Goal: Find specific page/section: Find specific page/section

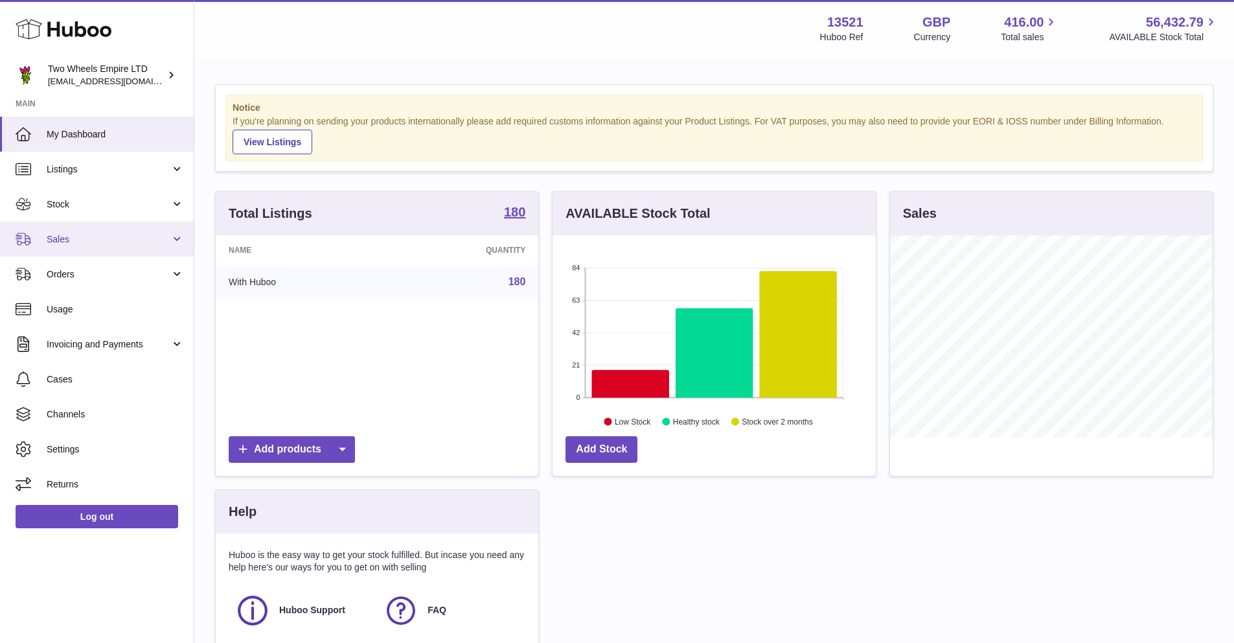
scroll to position [202, 323]
click at [77, 234] on span "Sales" at bounding box center [109, 239] width 124 height 12
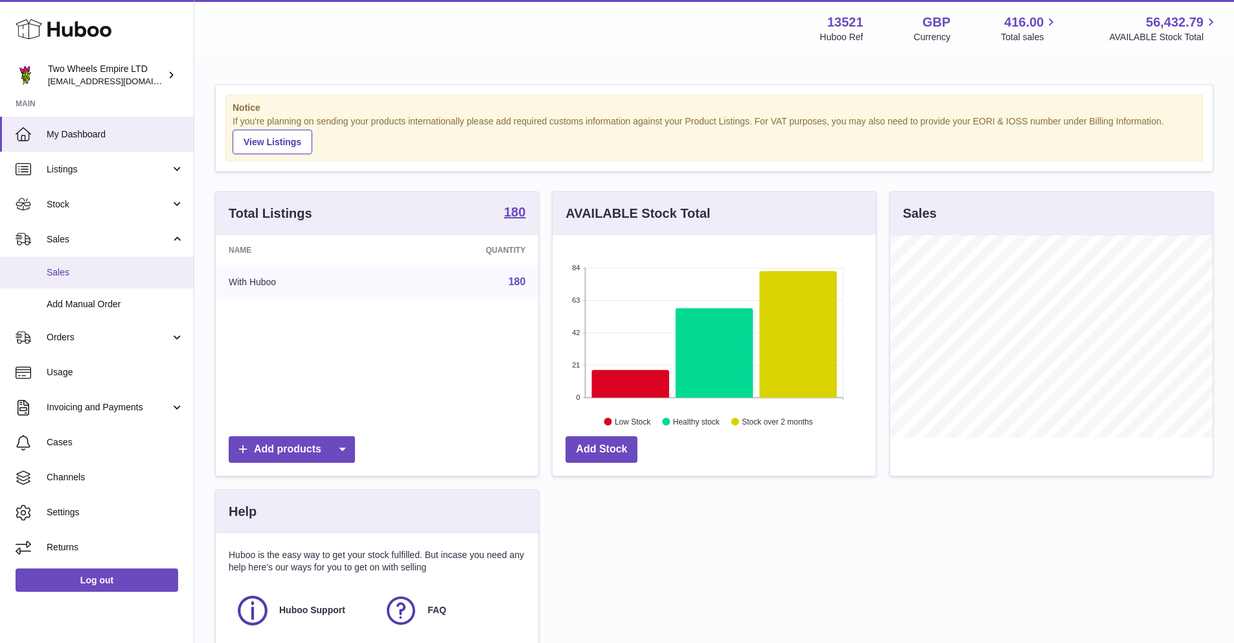
click at [73, 278] on span "Sales" at bounding box center [115, 272] width 137 height 12
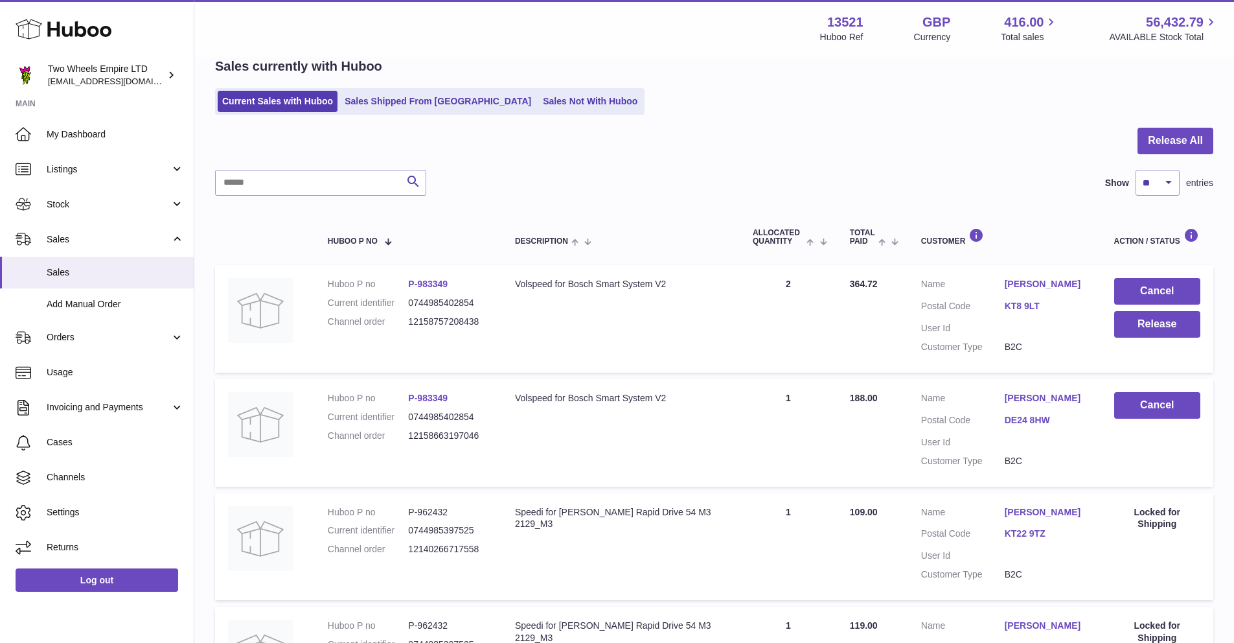
scroll to position [9, 0]
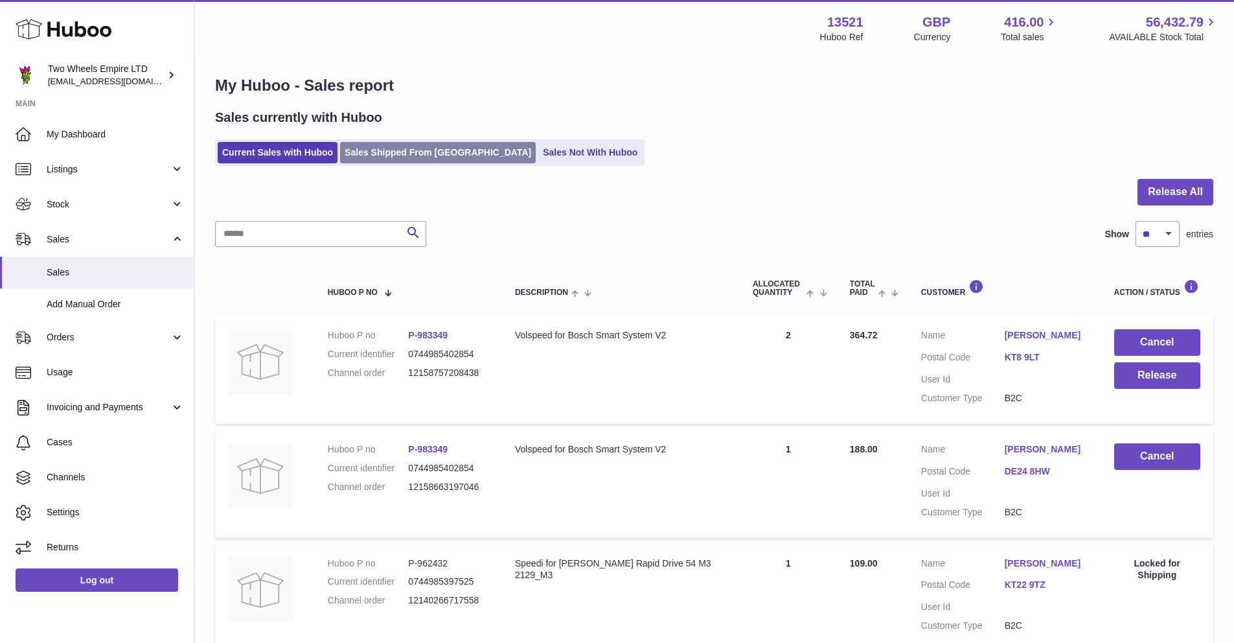
click at [395, 151] on link "Sales Shipped From Huboo" at bounding box center [438, 152] width 196 height 21
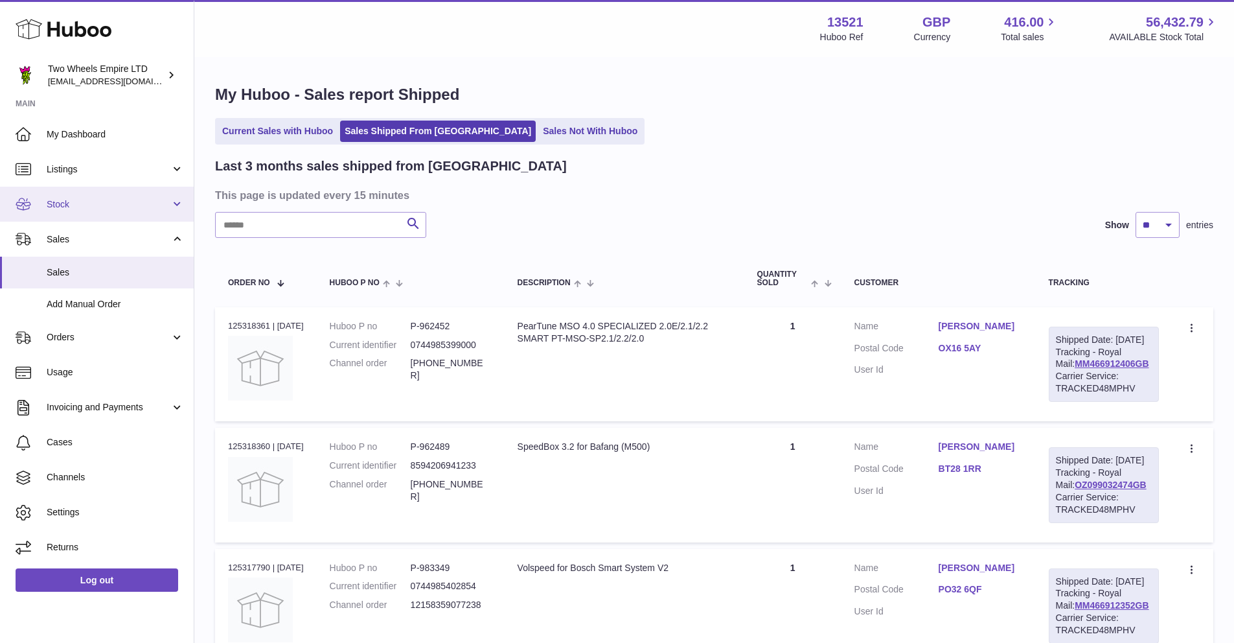
click at [87, 200] on span "Stock" at bounding box center [109, 204] width 124 height 12
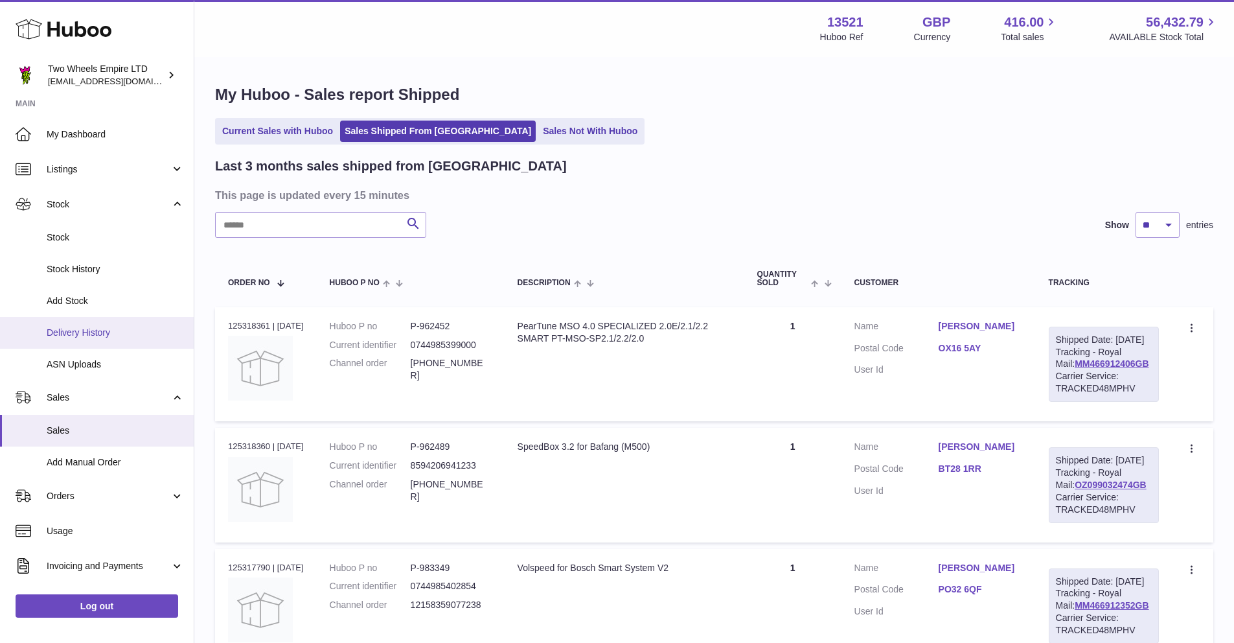
click at [86, 329] on span "Delivery History" at bounding box center [115, 333] width 137 height 12
